Goal: Use online tool/utility: Utilize a website feature to perform a specific function

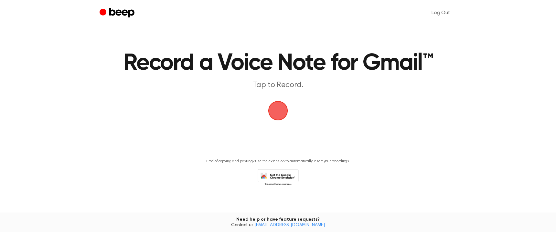
click at [278, 110] on span "button" at bounding box center [278, 110] width 21 height 21
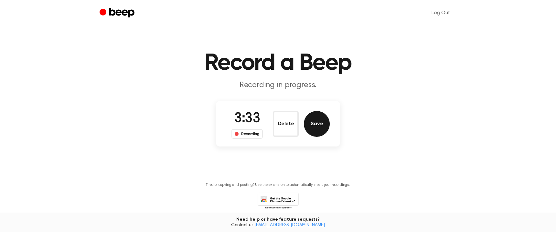
click at [316, 124] on button "Save" at bounding box center [317, 124] width 26 height 26
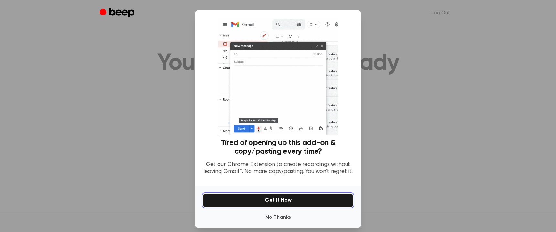
click at [283, 201] on button "Get It Now" at bounding box center [278, 201] width 150 height 14
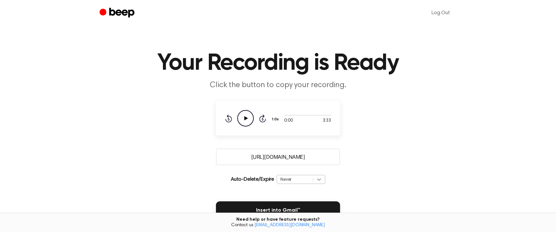
click at [320, 178] on div "Never" at bounding box center [301, 179] width 48 height 9
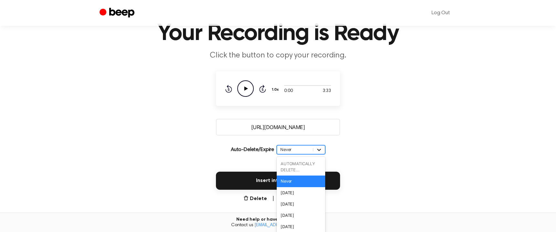
scroll to position [34, 0]
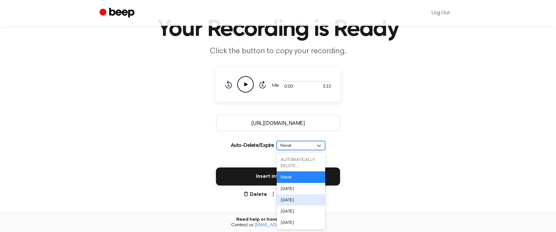
click at [315, 196] on div "[DATE]" at bounding box center [301, 199] width 48 height 11
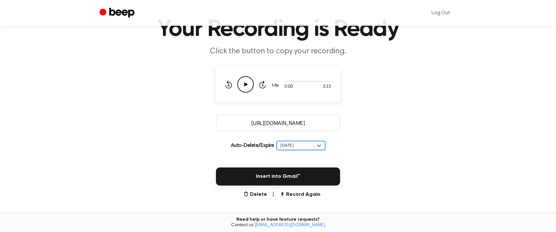
click at [293, 121] on input "https://beep.audio/F83nlrW" at bounding box center [278, 123] width 124 height 17
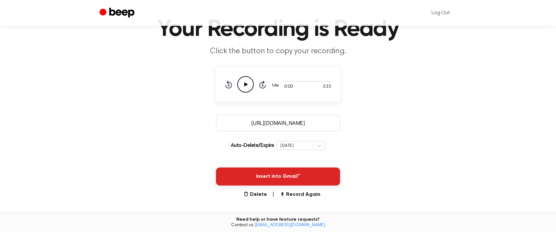
click at [268, 175] on button "Insert into Gmail™" at bounding box center [278, 177] width 124 height 18
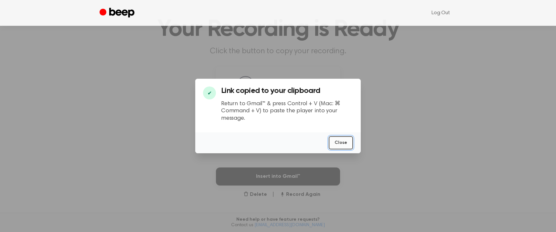
click at [345, 143] on button "Close" at bounding box center [341, 142] width 24 height 13
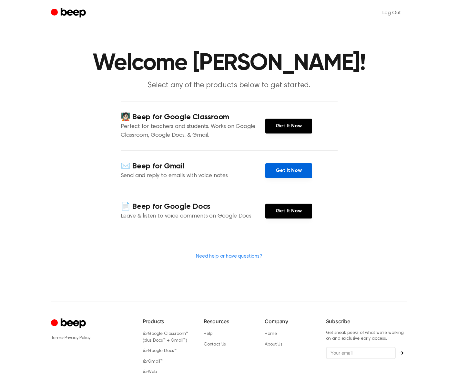
click at [294, 169] on link "Get It Now" at bounding box center [289, 170] width 47 height 15
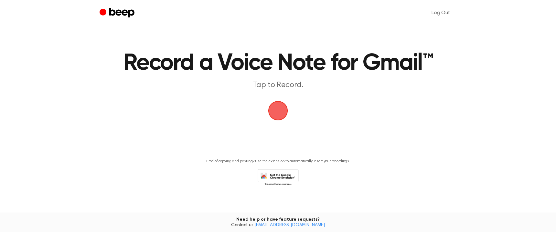
click at [278, 110] on span "button" at bounding box center [278, 111] width 36 height 36
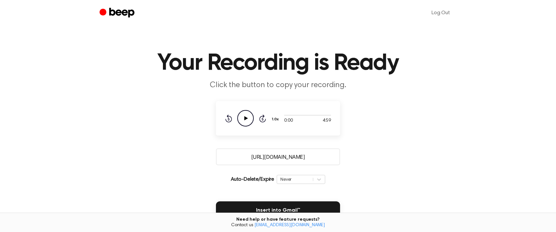
click at [268, 158] on input "[URL][DOMAIN_NAME]" at bounding box center [278, 157] width 124 height 17
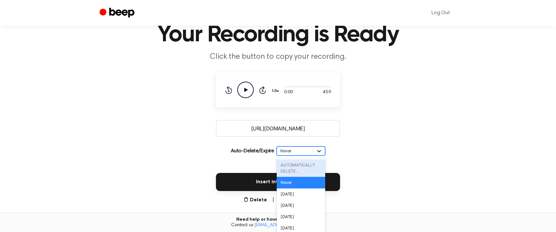
click at [318, 156] on div "option AUTOMATICALLY DELETE... focused disabled, 1 of 6. 6 results available. U…" at bounding box center [301, 151] width 48 height 9
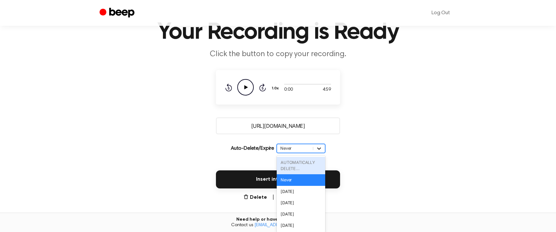
scroll to position [34, 0]
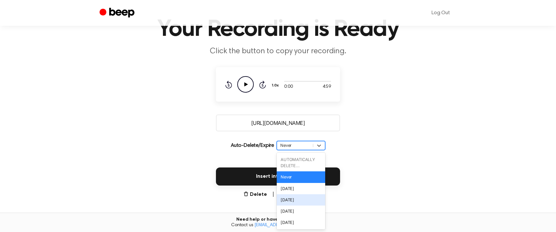
click at [313, 196] on div "[DATE]" at bounding box center [301, 199] width 48 height 11
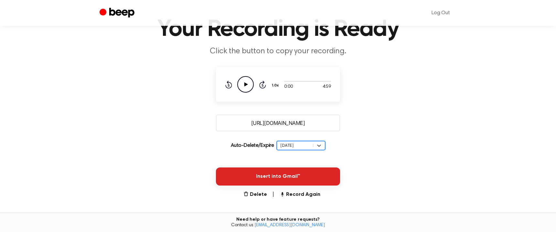
click at [276, 176] on button "Insert into Gmail™" at bounding box center [278, 177] width 124 height 18
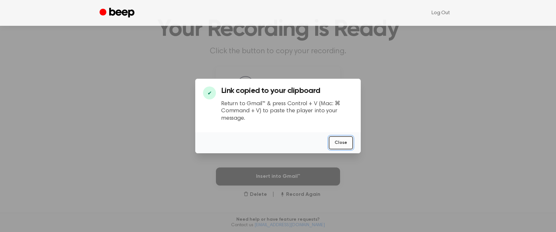
click at [340, 142] on button "Close" at bounding box center [341, 142] width 24 height 13
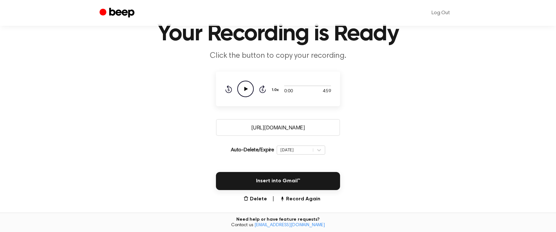
scroll to position [27, 0]
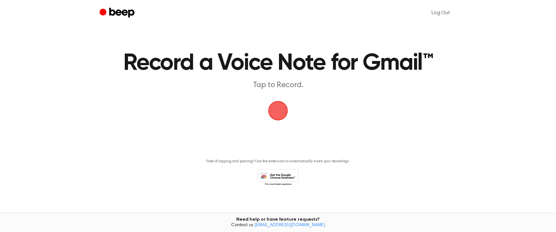
click at [275, 112] on span "button" at bounding box center [278, 111] width 22 height 22
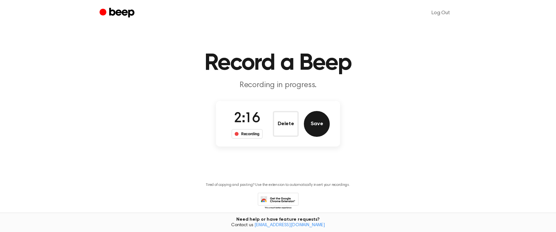
click at [315, 123] on button "Save" at bounding box center [317, 124] width 26 height 26
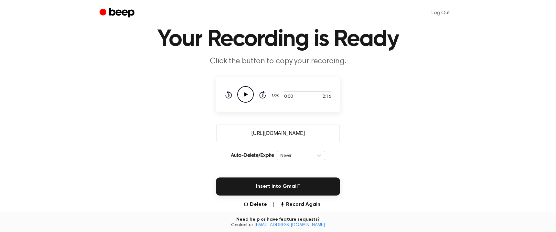
click at [320, 160] on div "Never" at bounding box center [301, 155] width 48 height 9
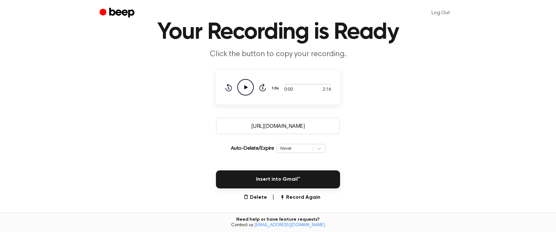
scroll to position [34, 0]
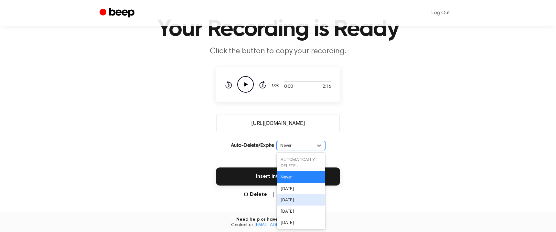
click at [307, 197] on div "[DATE]" at bounding box center [301, 199] width 48 height 11
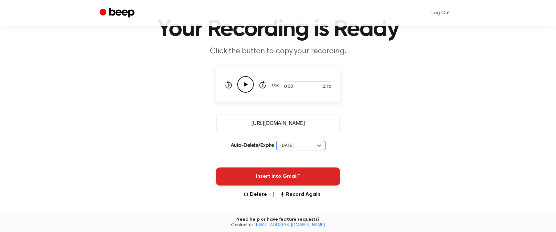
click at [274, 174] on button "Insert into Gmail™" at bounding box center [278, 177] width 124 height 18
